Goal: Check status

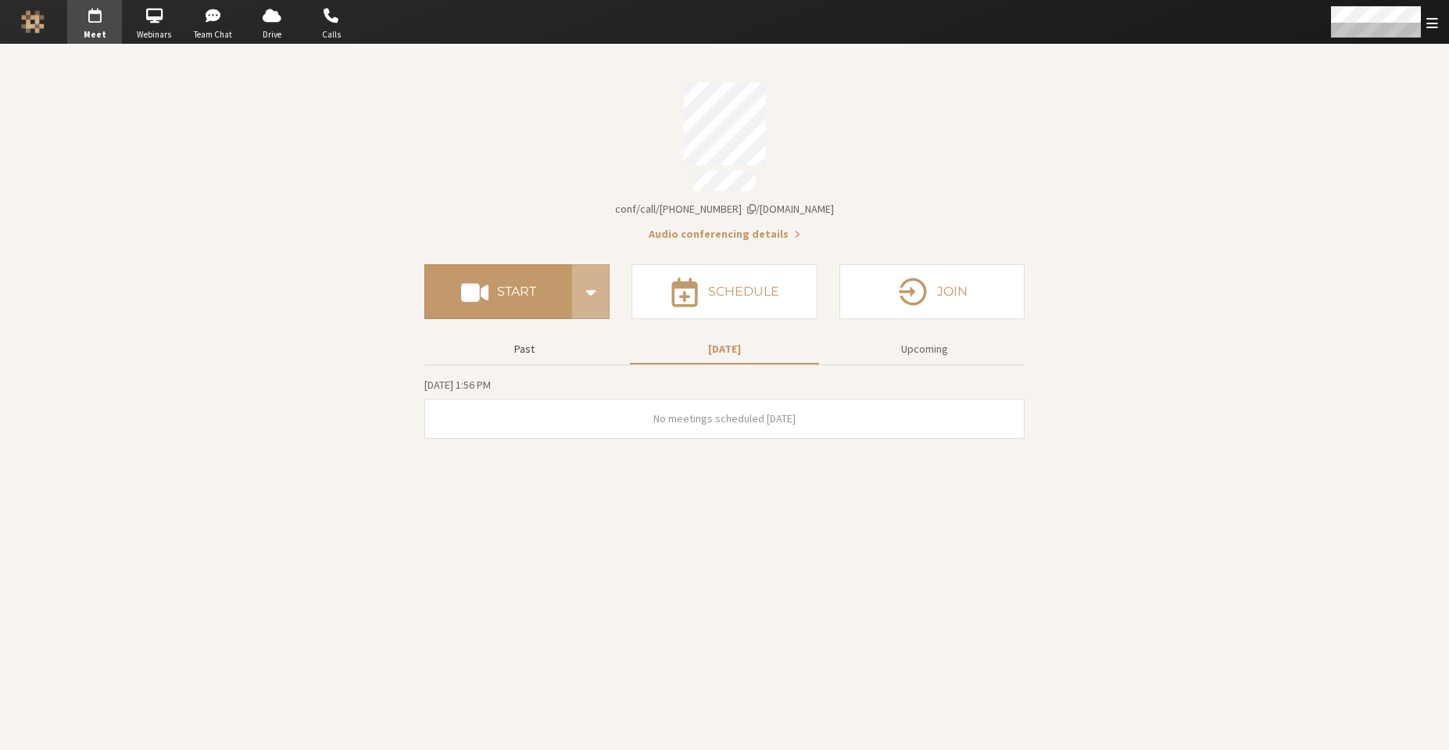
click at [545, 349] on button "Past" at bounding box center [524, 348] width 189 height 27
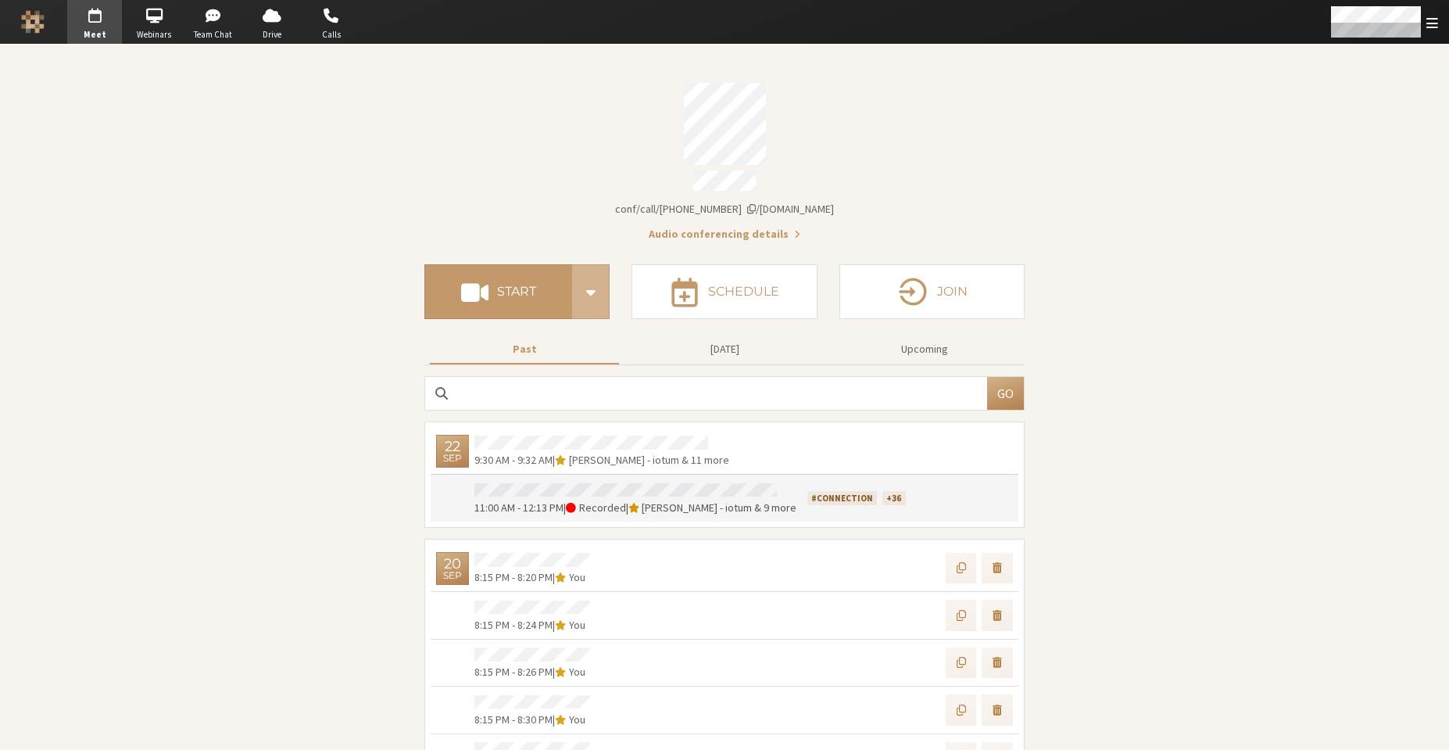
click at [917, 499] on div at bounding box center [965, 498] width 96 height 36
click at [917, 491] on div at bounding box center [965, 498] width 96 height 36
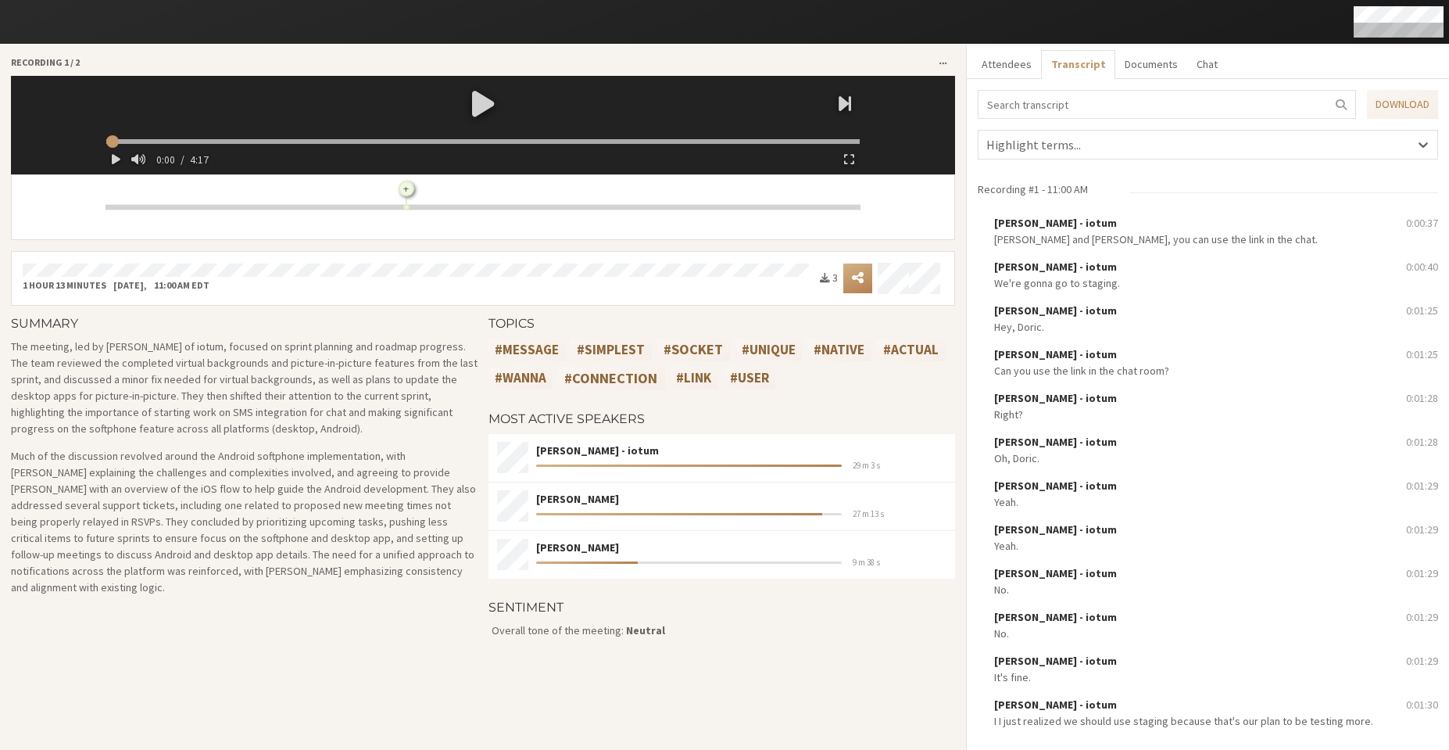
click at [482, 95] on div at bounding box center [483, 103] width 766 height 55
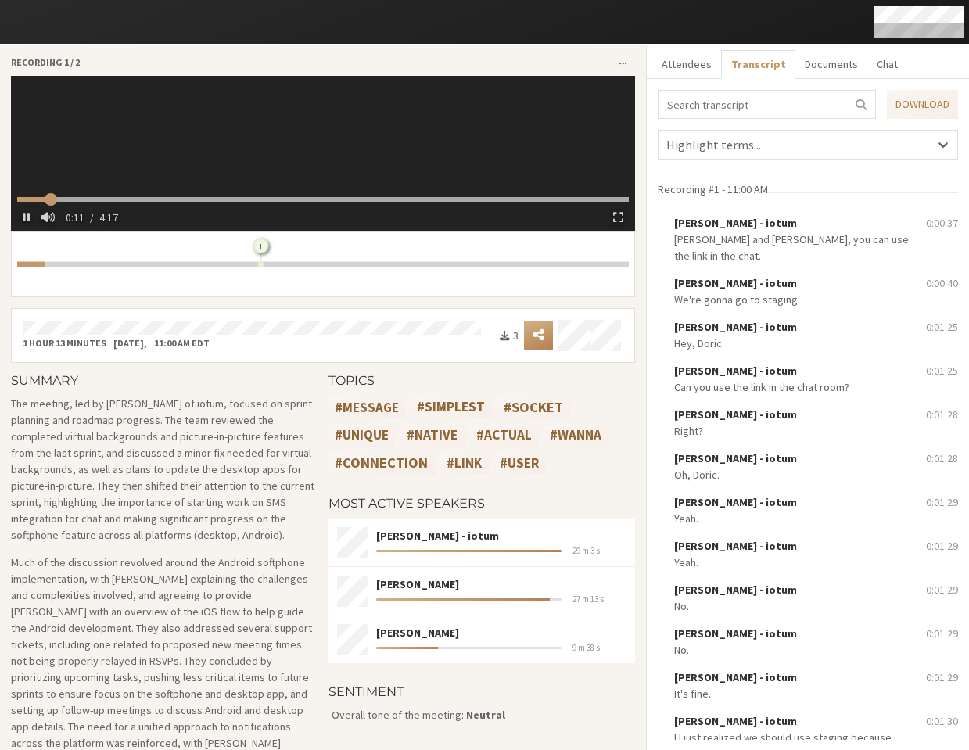
type input "12.820062"
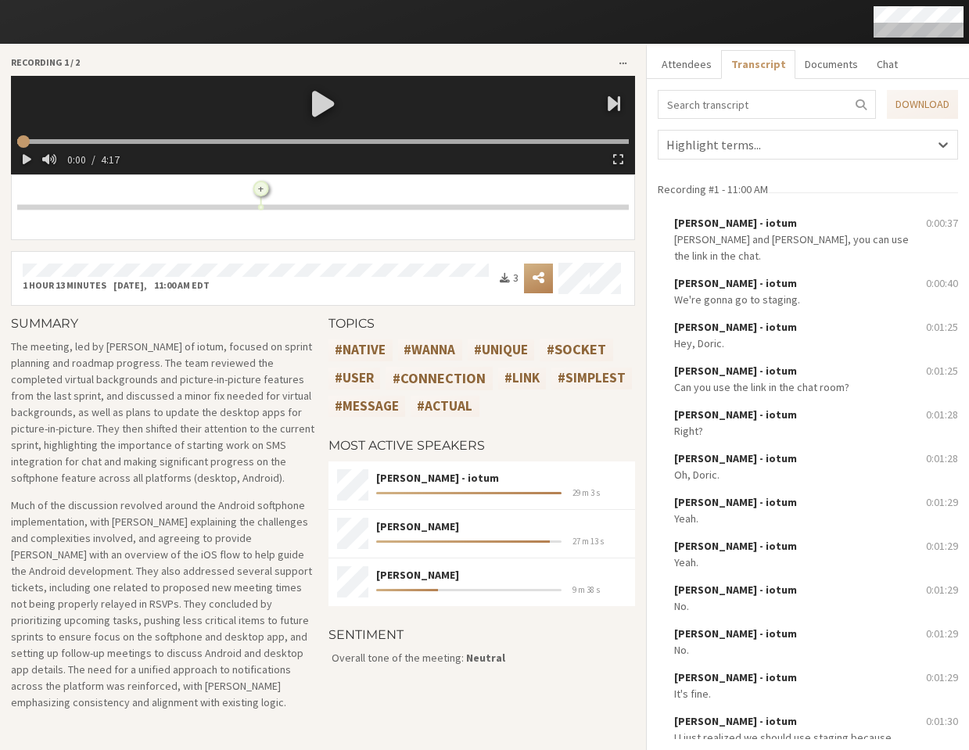
click at [314, 104] on div at bounding box center [323, 103] width 624 height 55
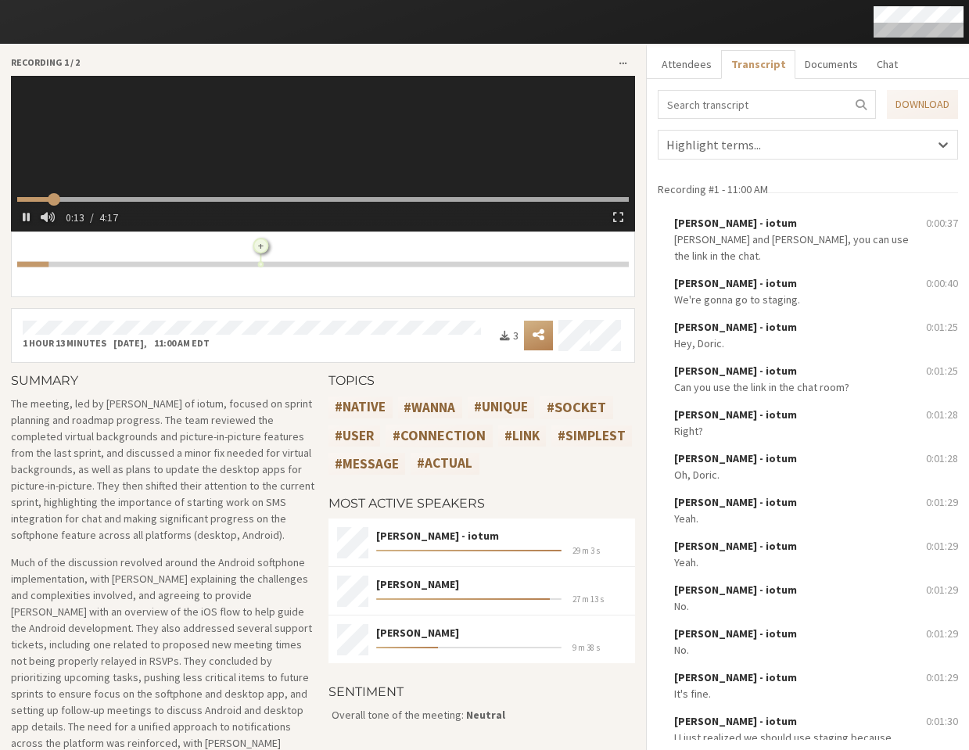
click at [270, 262] on rect at bounding box center [322, 264] width 611 height 5
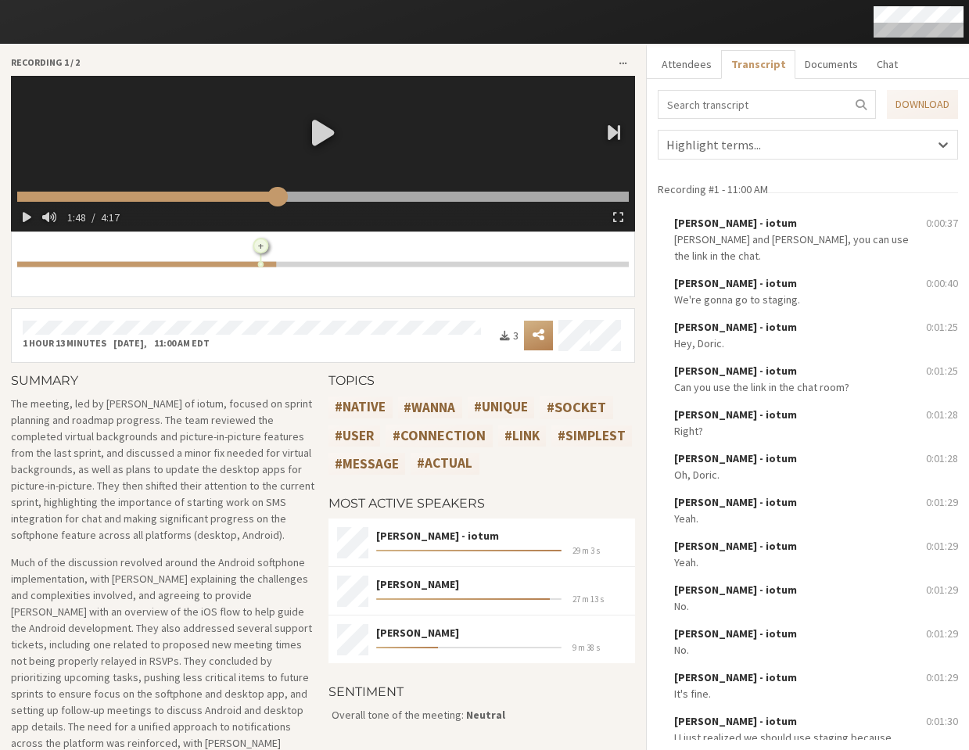
drag, startPoint x: 64, startPoint y: 198, endPoint x: 411, endPoint y: 196, distance: 347.1
click at [397, 198] on input "range" at bounding box center [322, 197] width 611 height 10
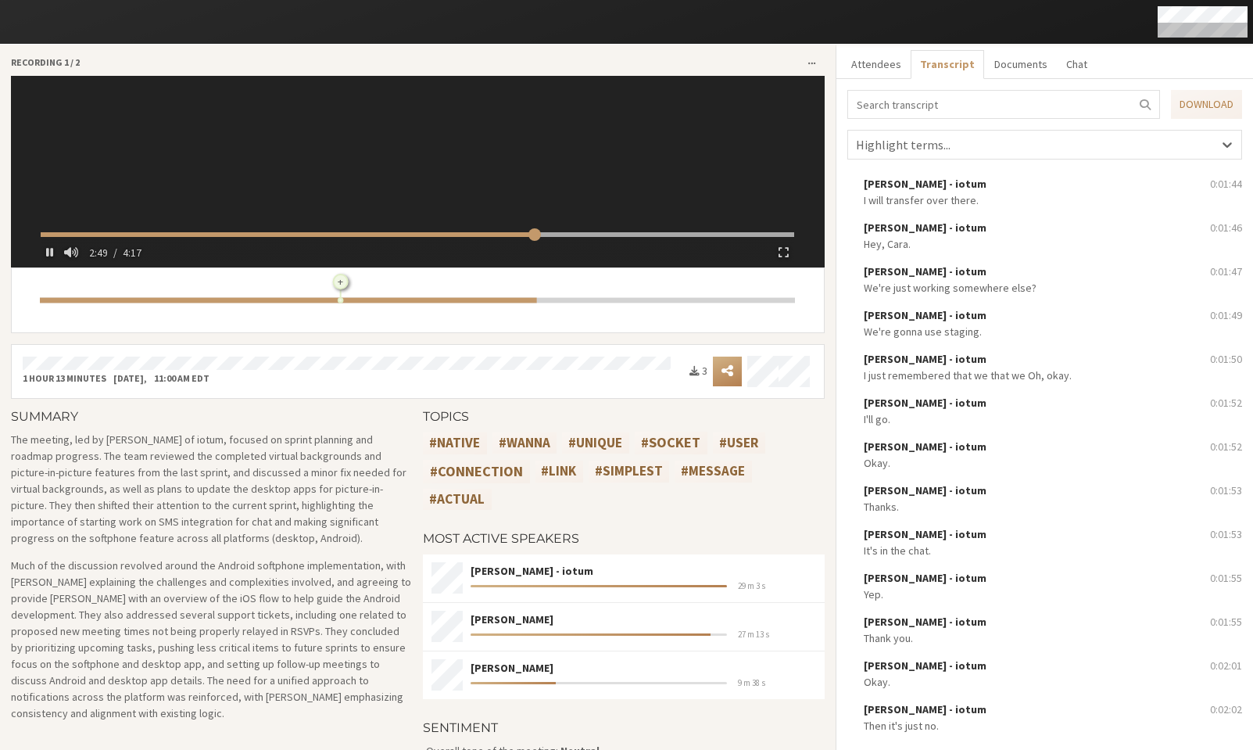
scroll to position [131, 0]
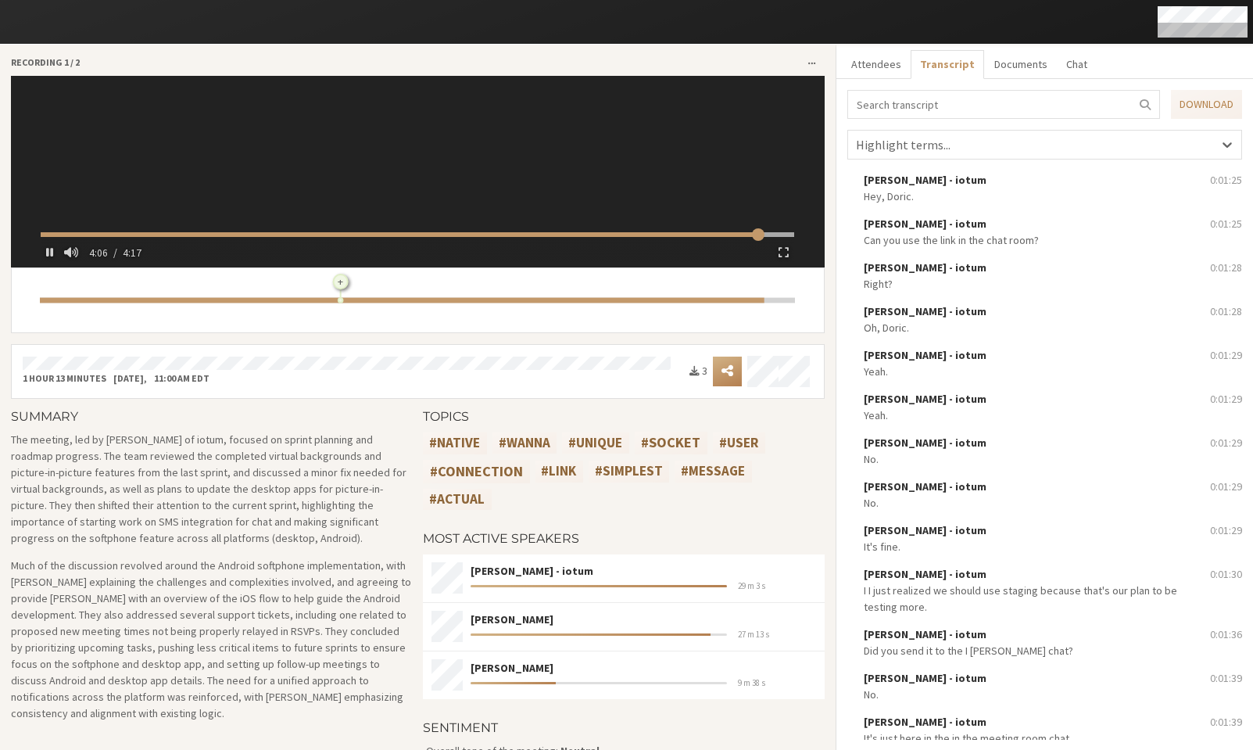
type input "247.840546"
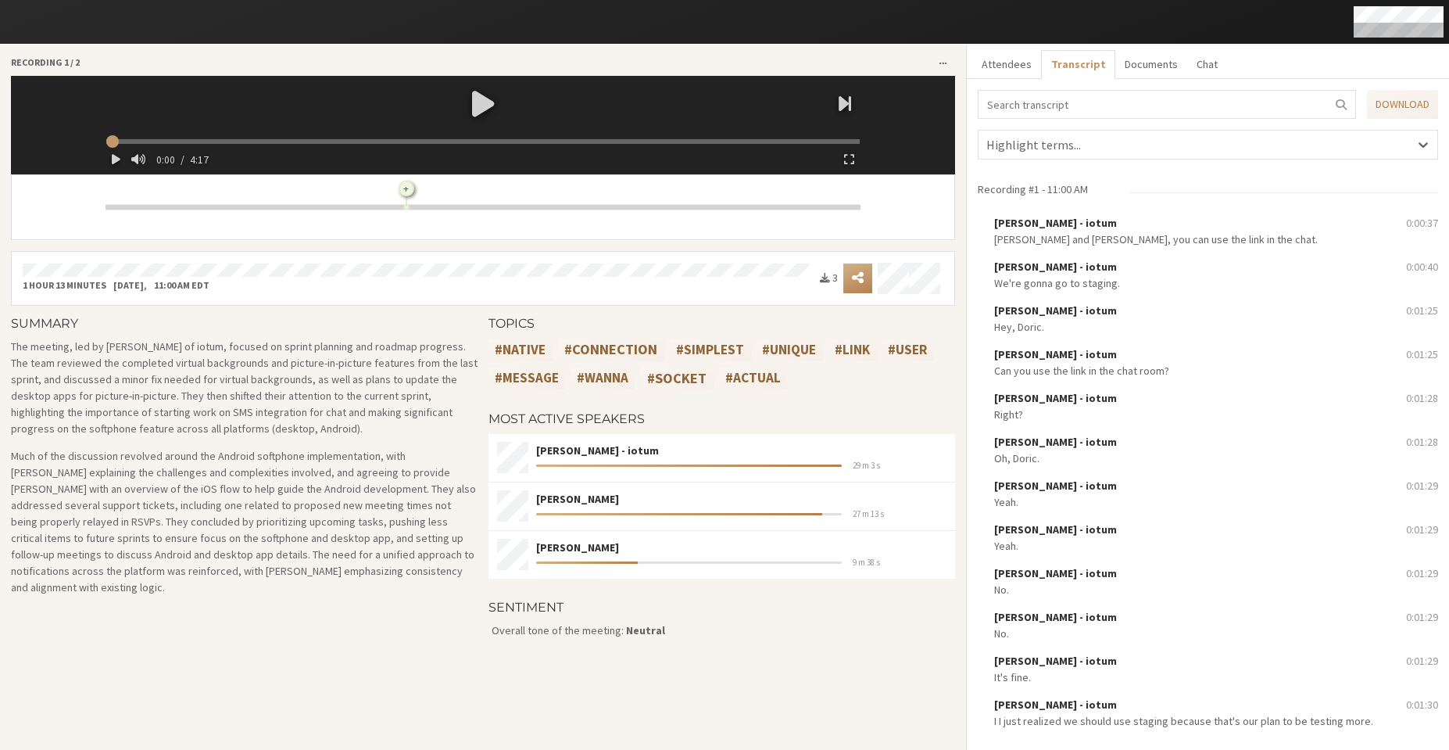
click at [482, 103] on div at bounding box center [483, 103] width 766 height 55
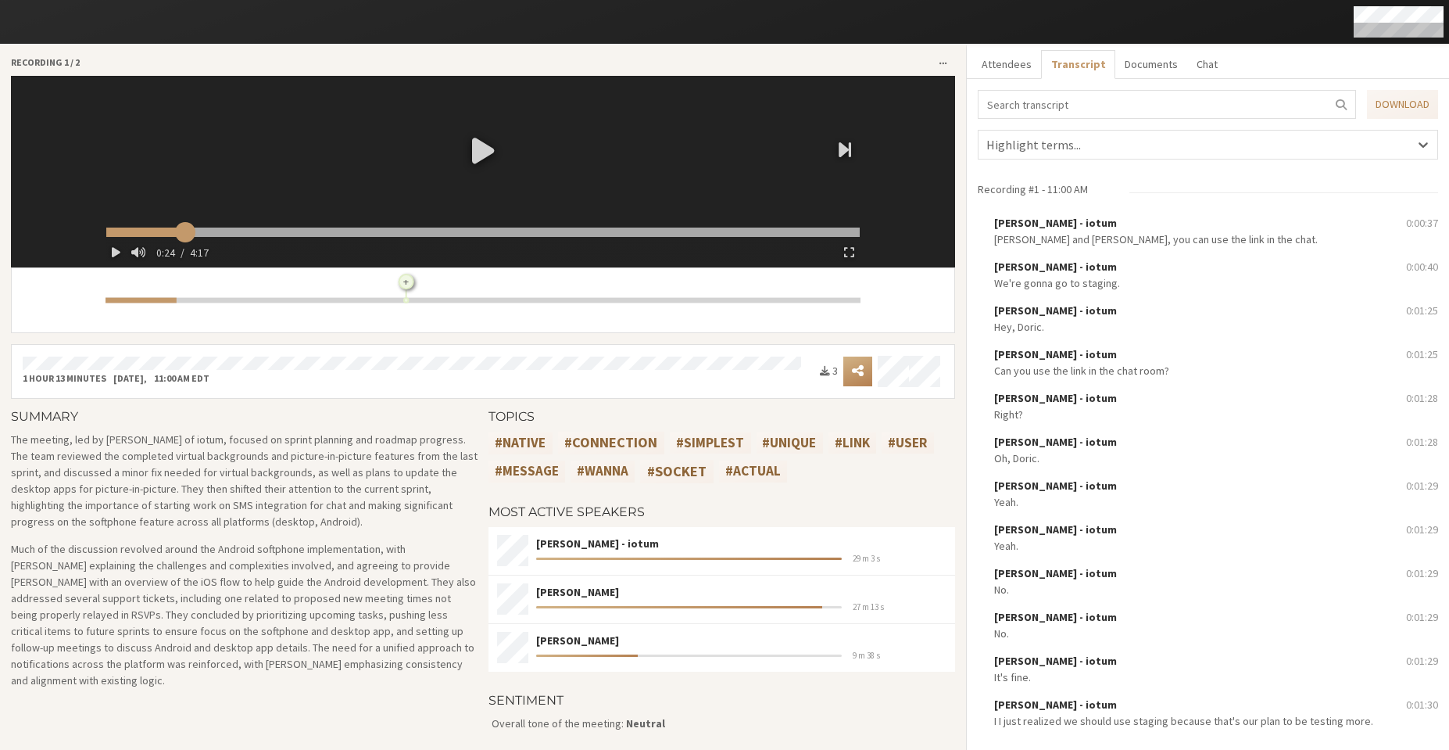
click at [181, 235] on input "range" at bounding box center [483, 232] width 754 height 10
click at [267, 235] on input "range" at bounding box center [483, 232] width 754 height 10
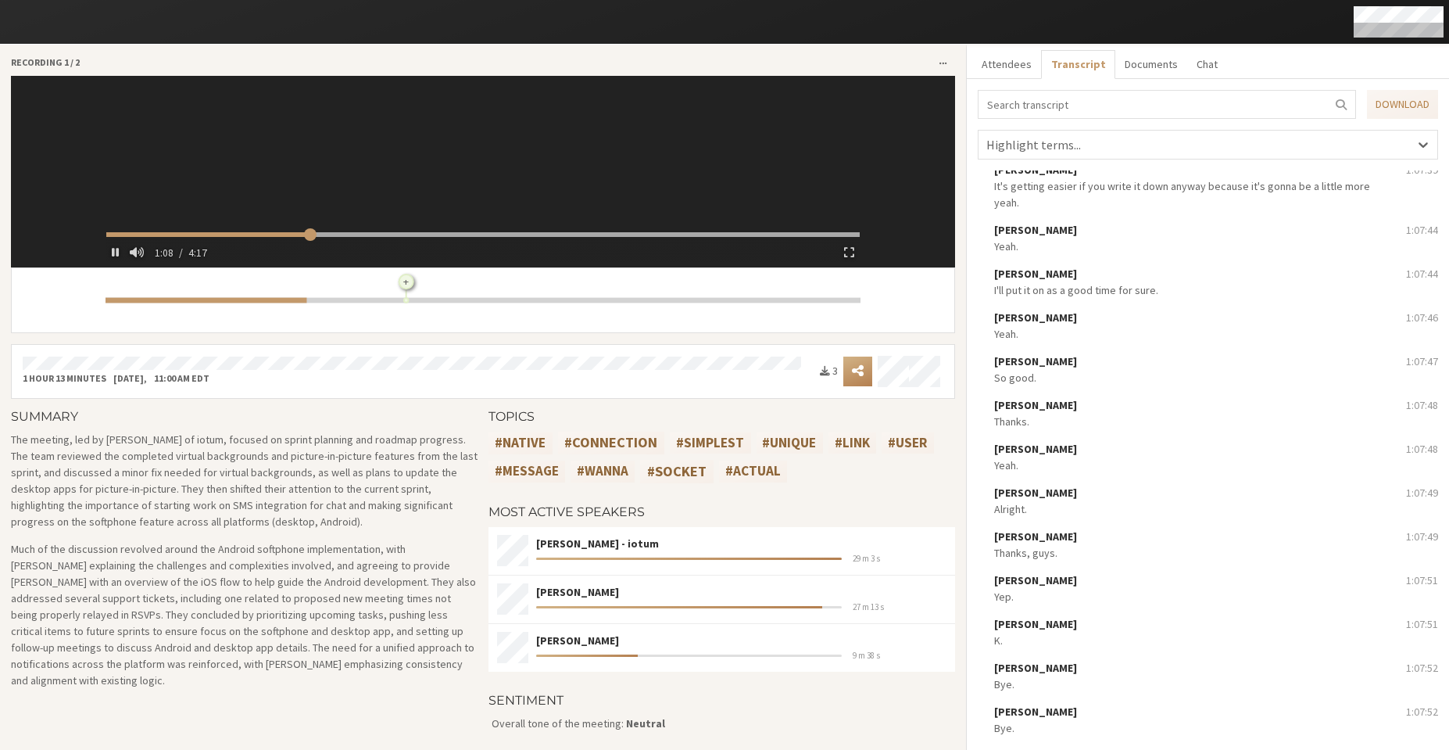
scroll to position [51103, 0]
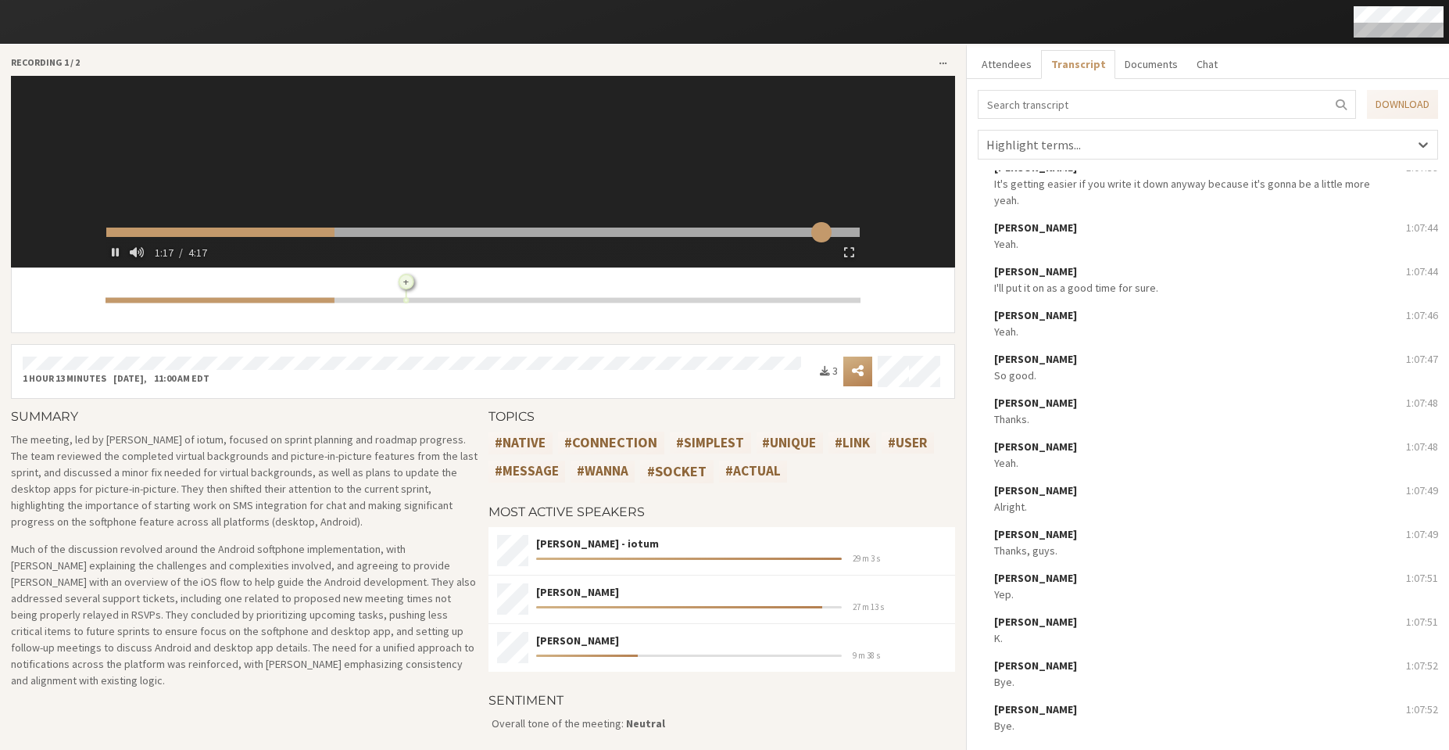
click at [818, 235] on input "range" at bounding box center [483, 232] width 754 height 10
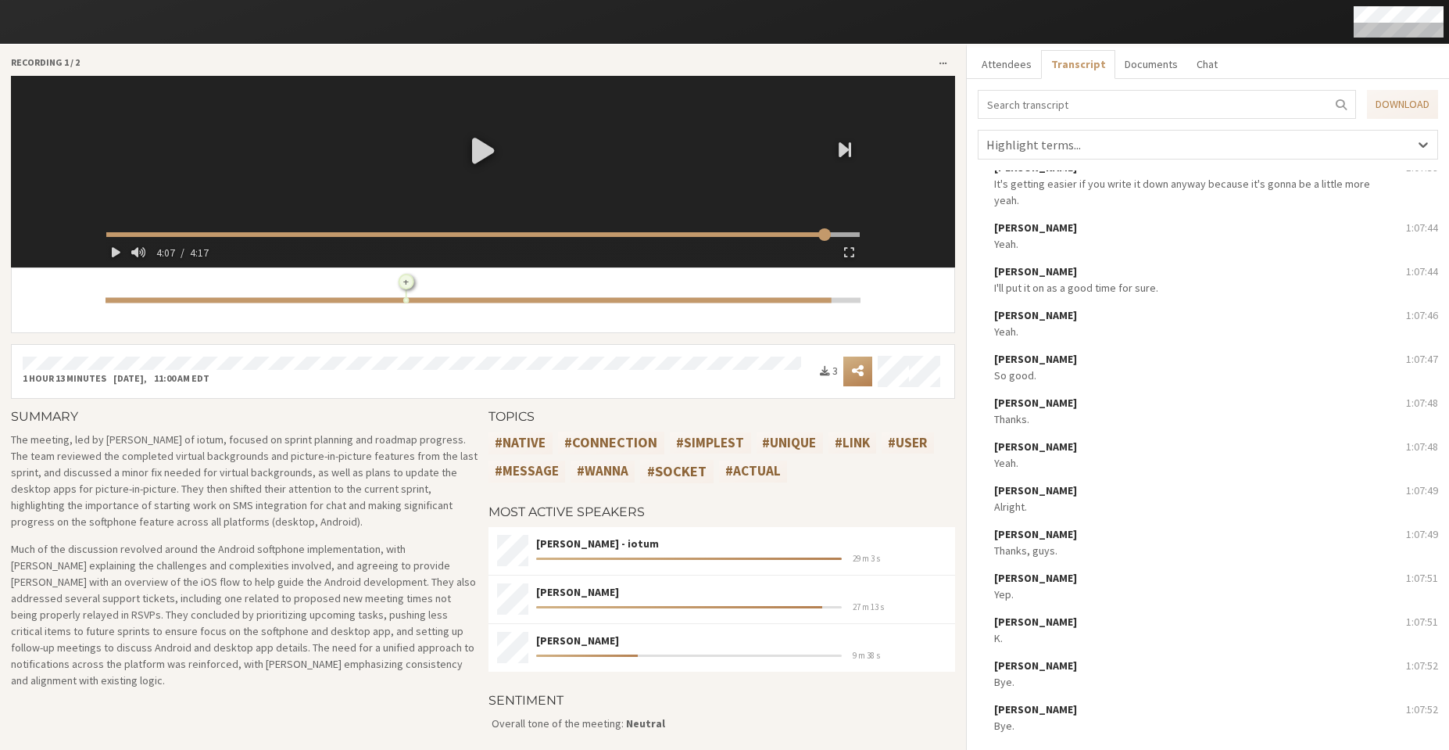
type input "247.284263"
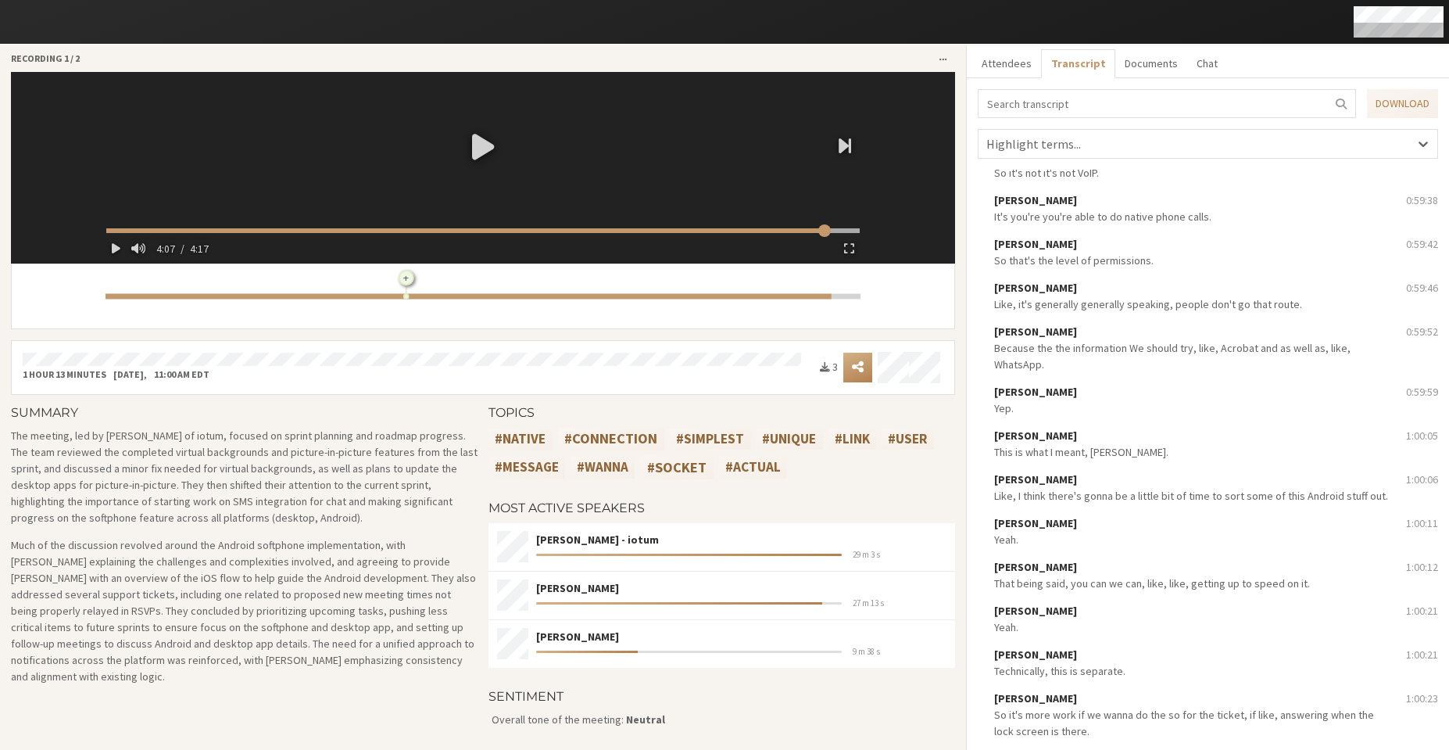
scroll to position [45850, 0]
